Goal: Task Accomplishment & Management: Complete application form

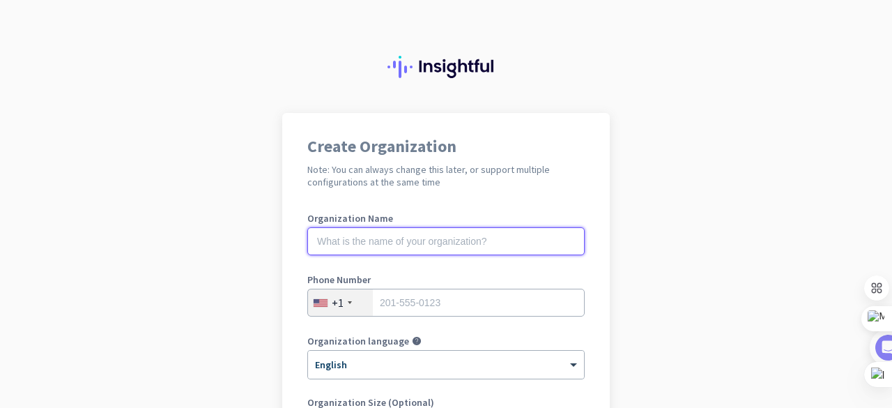
click at [383, 234] on input "text" at bounding box center [445, 241] width 277 height 28
click at [330, 239] on input "text" at bounding box center [445, 241] width 277 height 28
type input "[GEOGRAPHIC_DATA]"
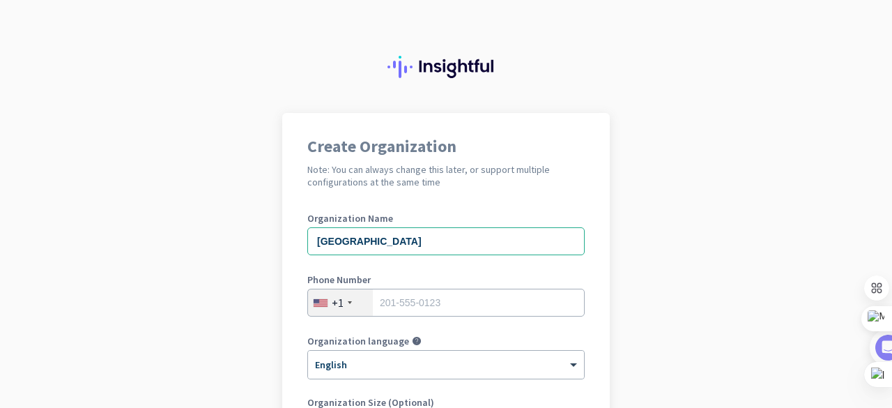
click at [348, 303] on div at bounding box center [350, 302] width 4 height 3
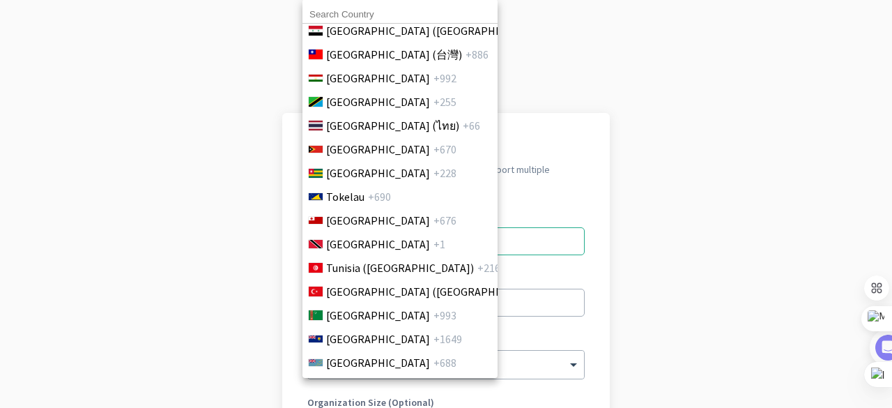
scroll to position [5588, 0]
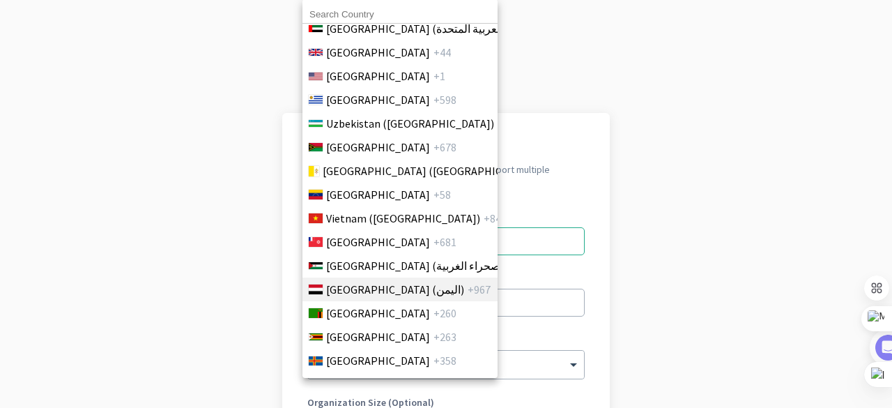
click at [346, 281] on span "[GEOGRAPHIC_DATA] (‫اليمن‬‎)" at bounding box center [395, 289] width 138 height 17
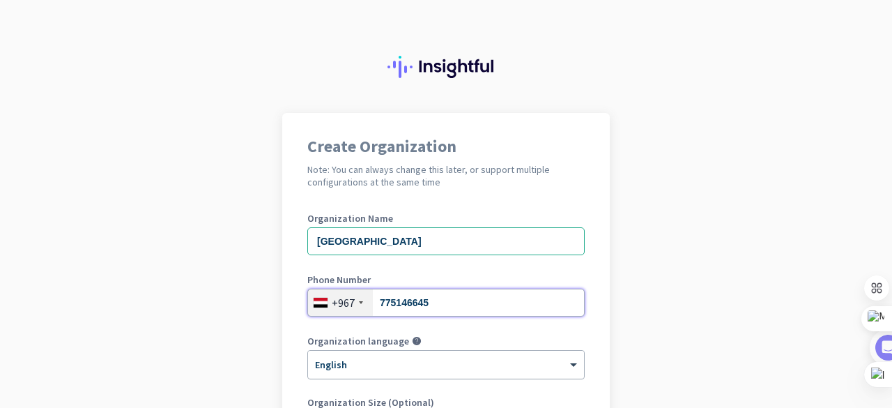
scroll to position [279, 0]
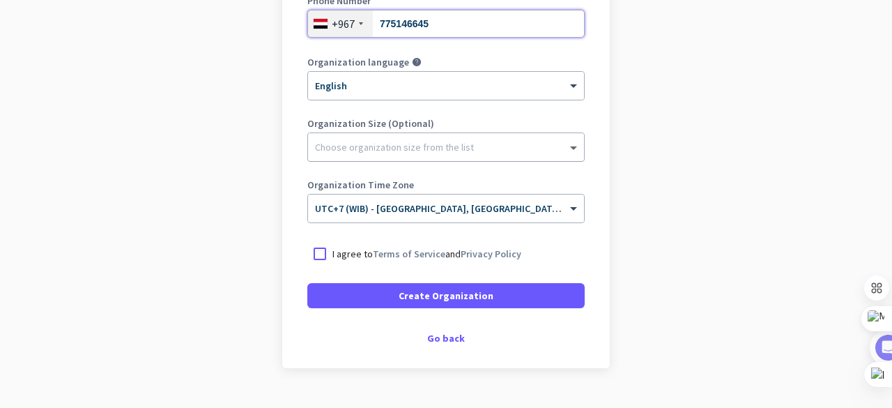
type input "775146645"
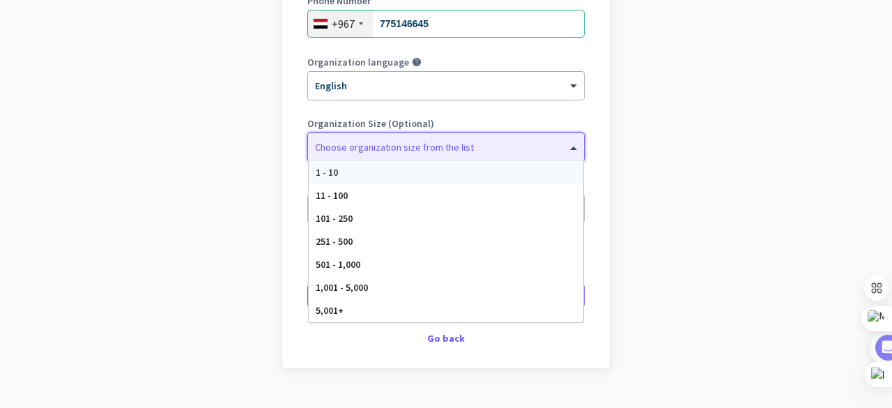
click at [569, 149] on span at bounding box center [575, 147] width 17 height 14
click at [336, 310] on span "5,001+" at bounding box center [330, 310] width 28 height 13
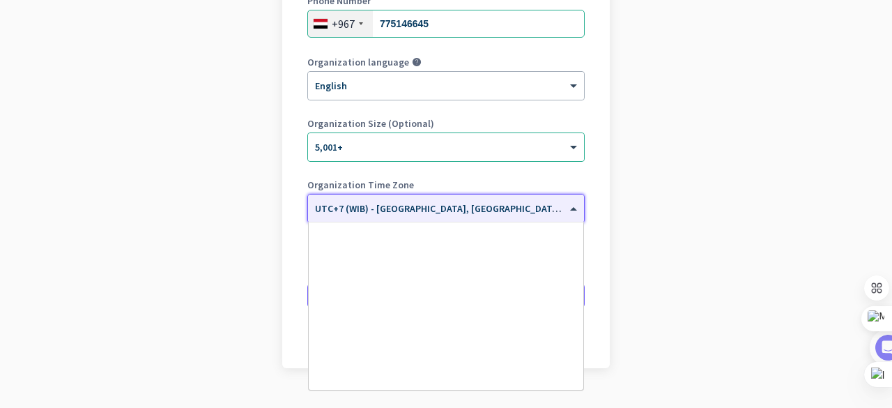
click at [567, 212] on span at bounding box center [575, 209] width 17 height 12
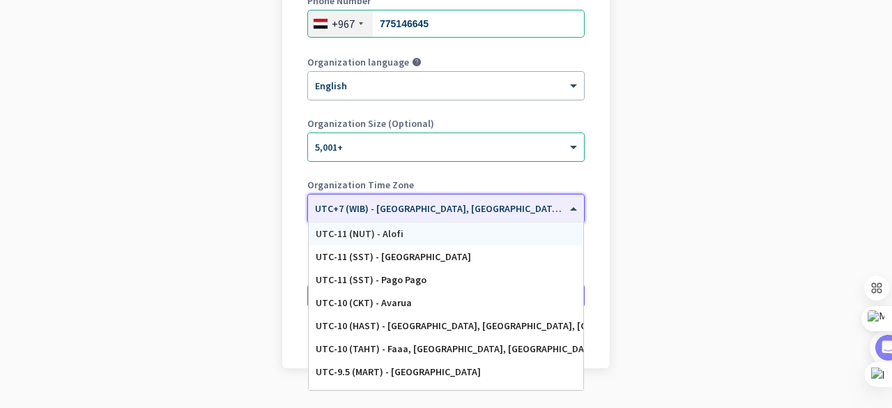
click at [385, 211] on span "UTC+7 (WIB) - [GEOGRAPHIC_DATA], [GEOGRAPHIC_DATA], [GEOGRAPHIC_DATA], [GEOGRAP…" at bounding box center [533, 208] width 436 height 13
click at [424, 206] on input "text" at bounding box center [432, 204] width 234 height 10
click at [201, 236] on app-onboarding-organization "Create Organization Note: You can always change this later, or support multiple…" at bounding box center [446, 136] width 892 height 604
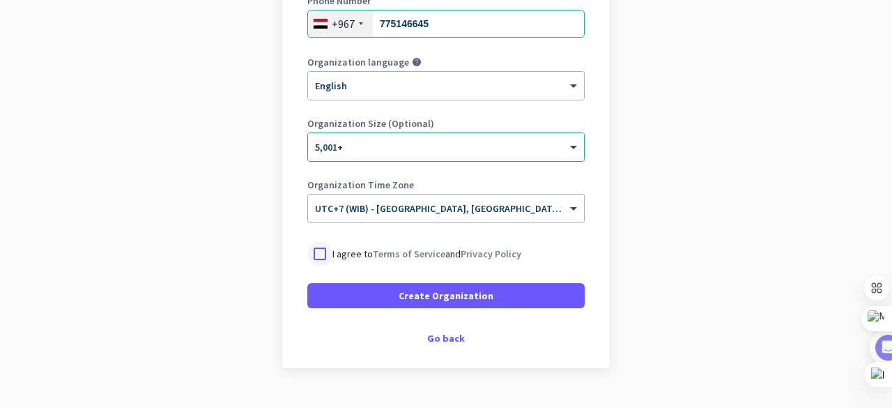
click at [314, 253] on div at bounding box center [319, 253] width 25 height 25
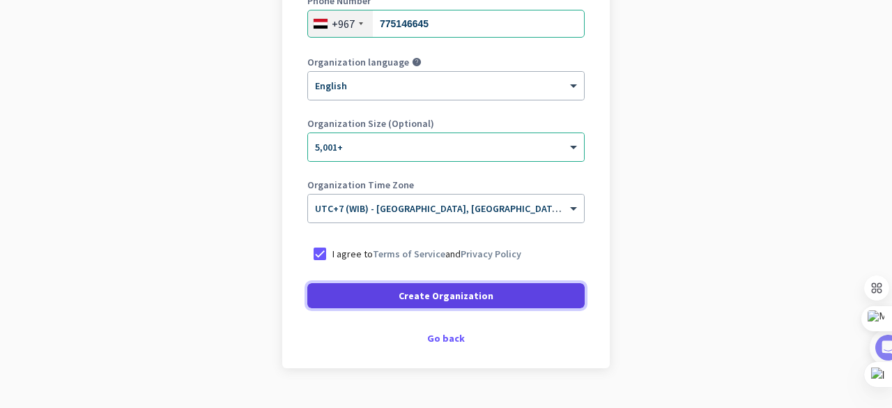
click at [399, 296] on span "Create Organization" at bounding box center [446, 296] width 95 height 14
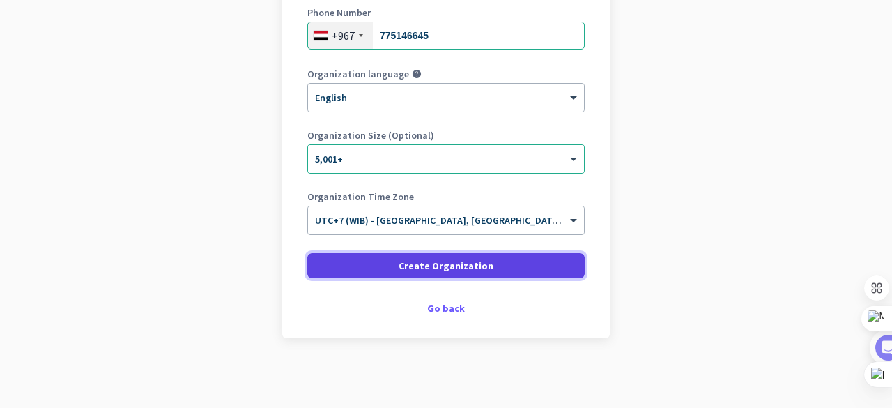
scroll to position [266, 0]
click at [409, 274] on span at bounding box center [445, 266] width 277 height 33
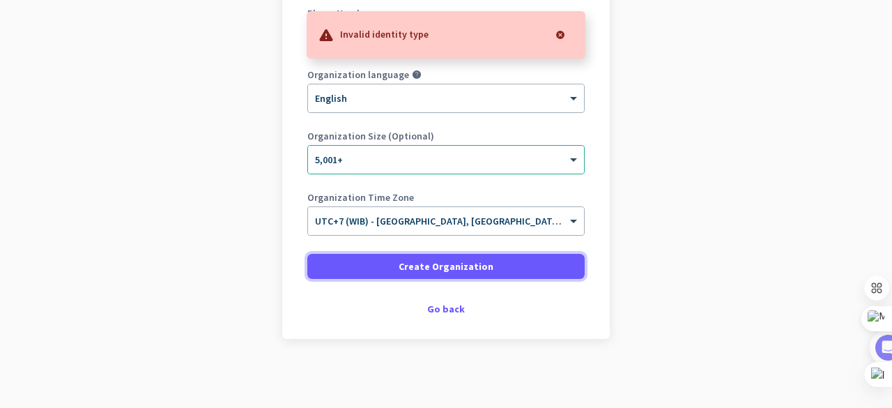
scroll to position [0, 0]
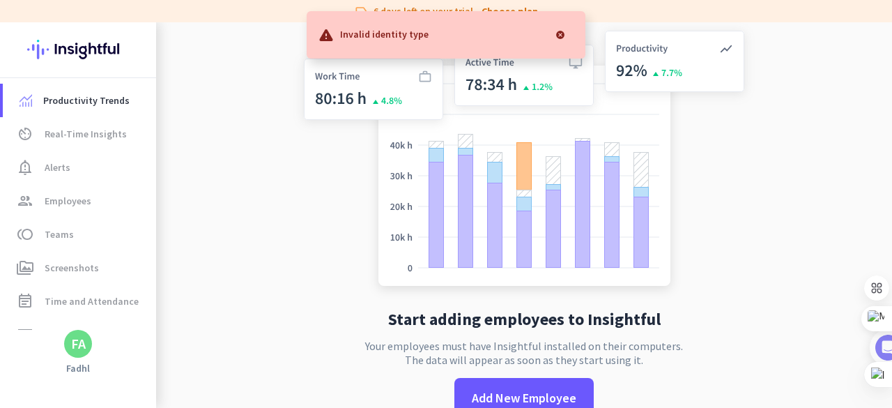
click at [390, 247] on div "Start adding employees to Insightful Your employees must have Insightful instal…" at bounding box center [524, 231] width 462 height 418
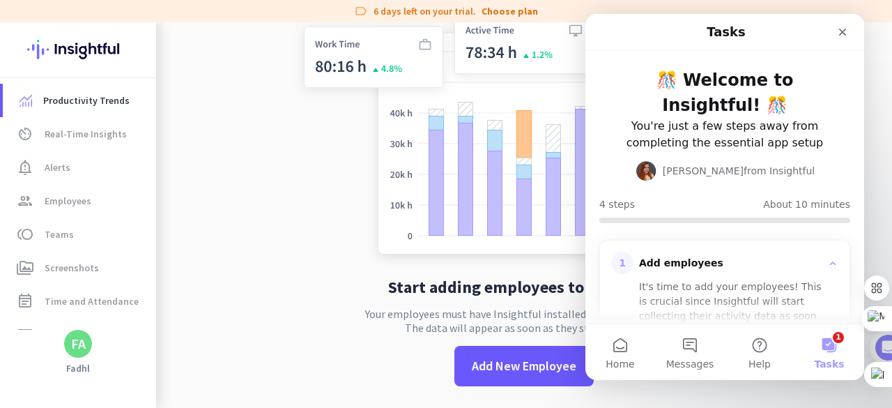
click at [77, 48] on img at bounding box center [78, 49] width 102 height 54
click at [57, 97] on span "Productivity Trends" at bounding box center [86, 100] width 86 height 17
click at [841, 36] on icon "Close" at bounding box center [842, 31] width 11 height 11
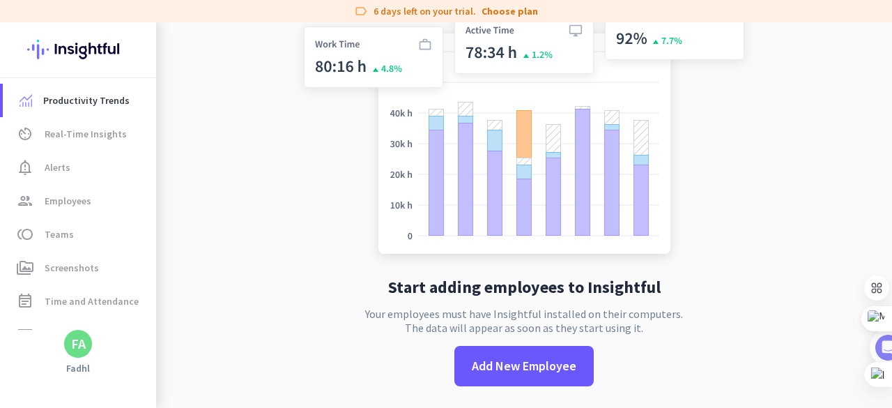
click at [73, 349] on div "FA" at bounding box center [78, 344] width 15 height 14
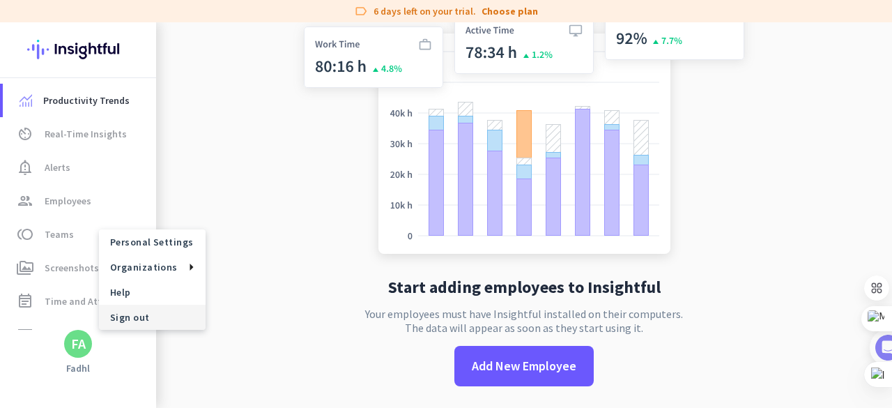
click at [131, 320] on span "Sign out" at bounding box center [152, 317] width 84 height 13
